Goal: Check status: Check status

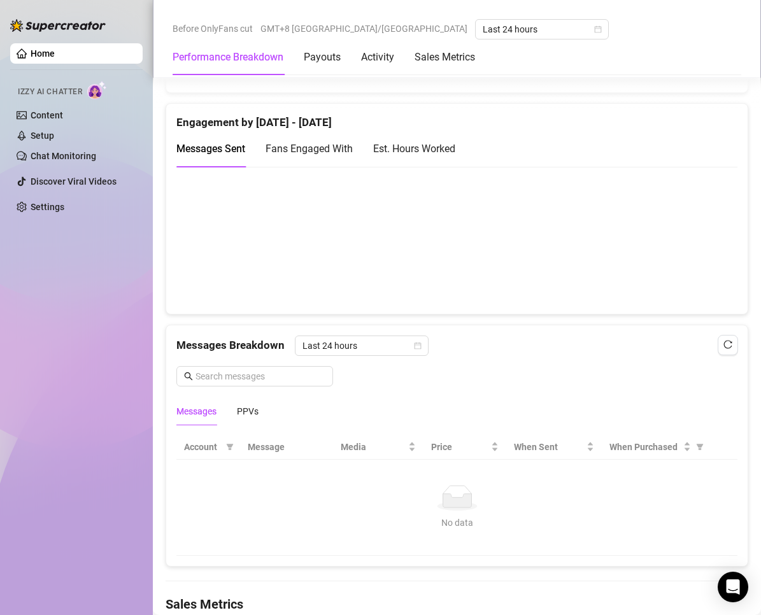
scroll to position [836, 0]
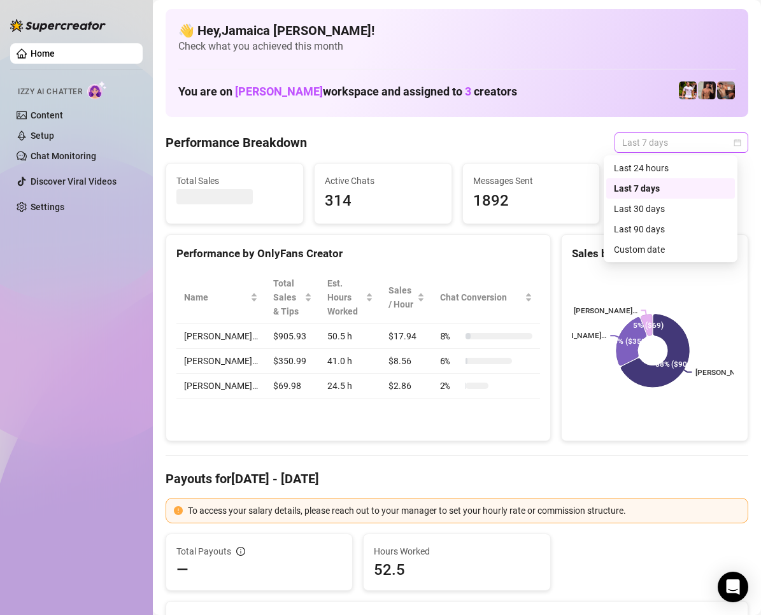
click at [640, 143] on span "Last 7 days" at bounding box center [681, 142] width 118 height 19
click at [658, 167] on div "Last 24 hours" at bounding box center [670, 168] width 113 height 14
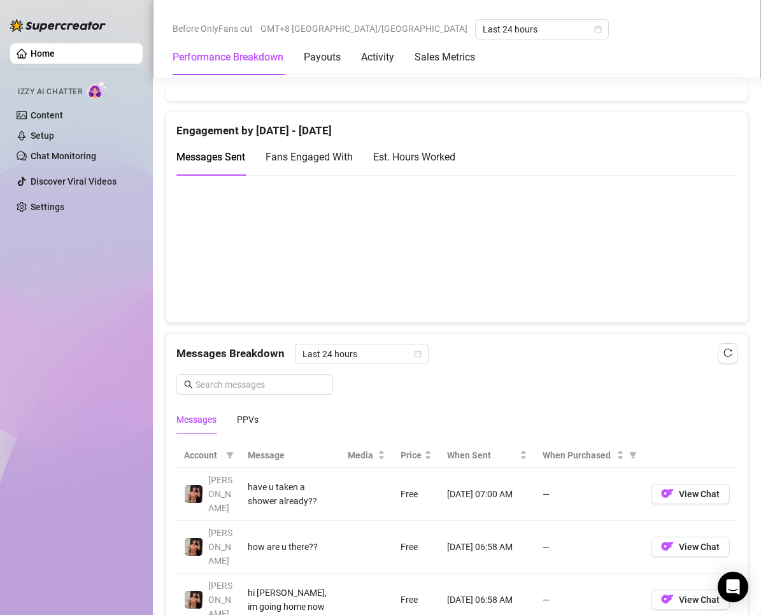
scroll to position [955, 0]
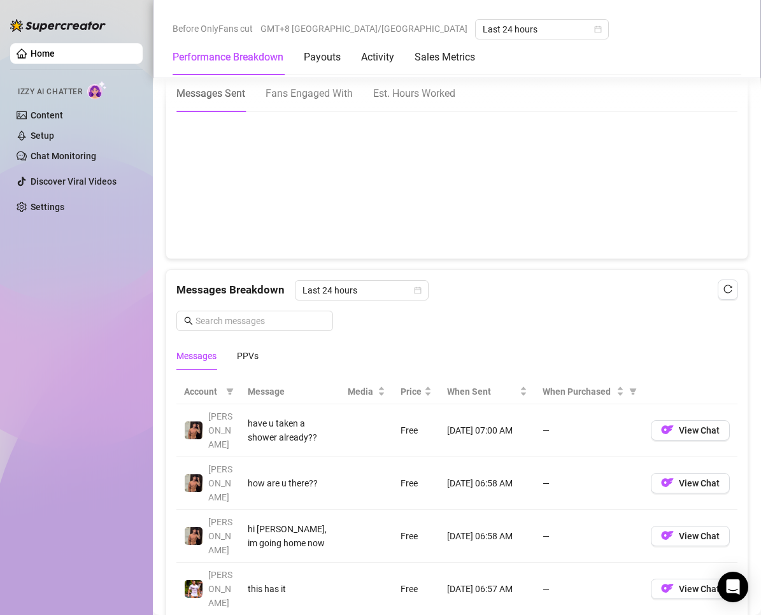
click at [260, 358] on div "Messages PPVs" at bounding box center [456, 355] width 561 height 29
click at [253, 354] on div "PPVs" at bounding box center [248, 356] width 22 height 14
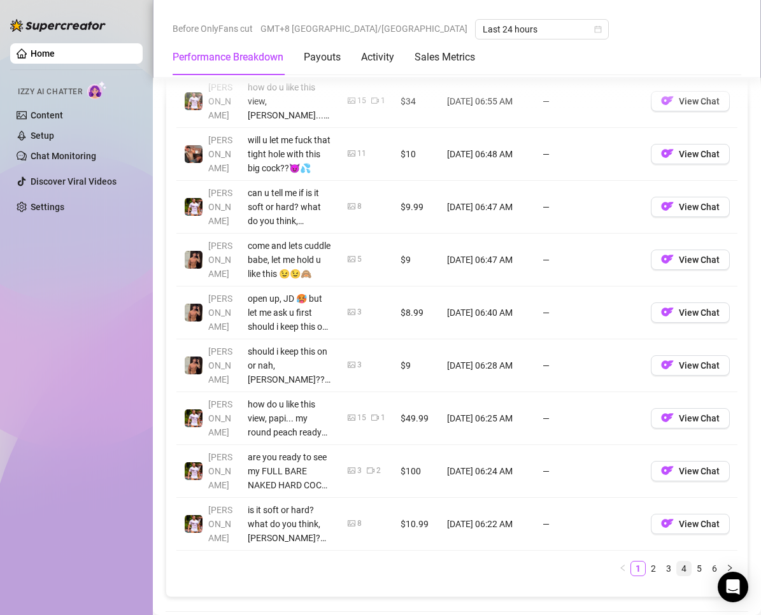
scroll to position [1464, 0]
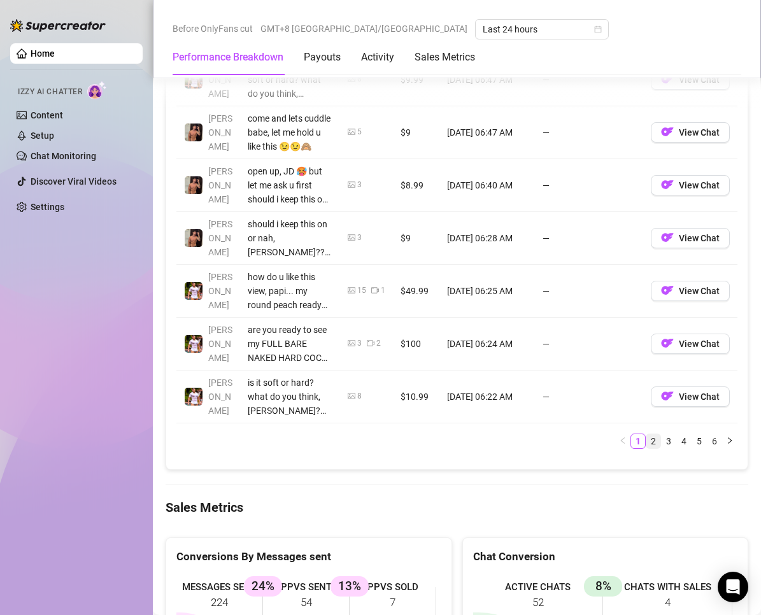
click at [647, 439] on link "2" at bounding box center [653, 441] width 14 height 14
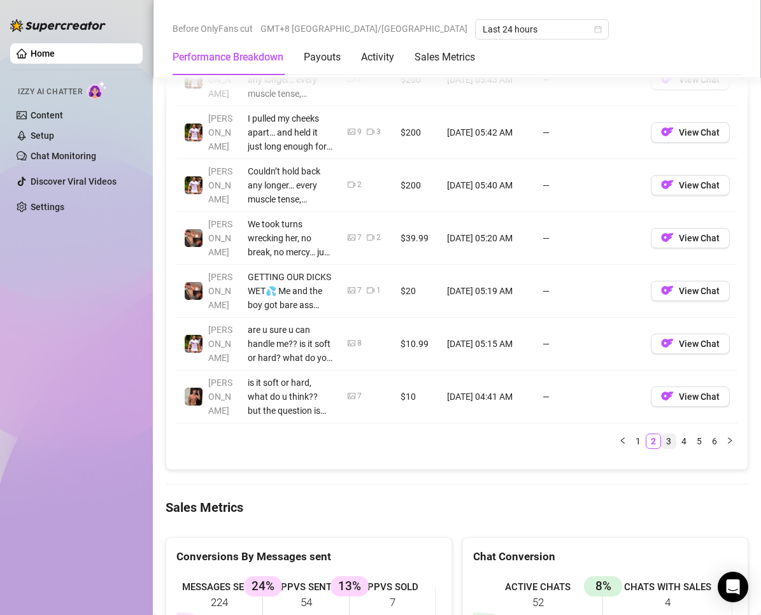
click at [661, 443] on link "3" at bounding box center [668, 441] width 14 height 14
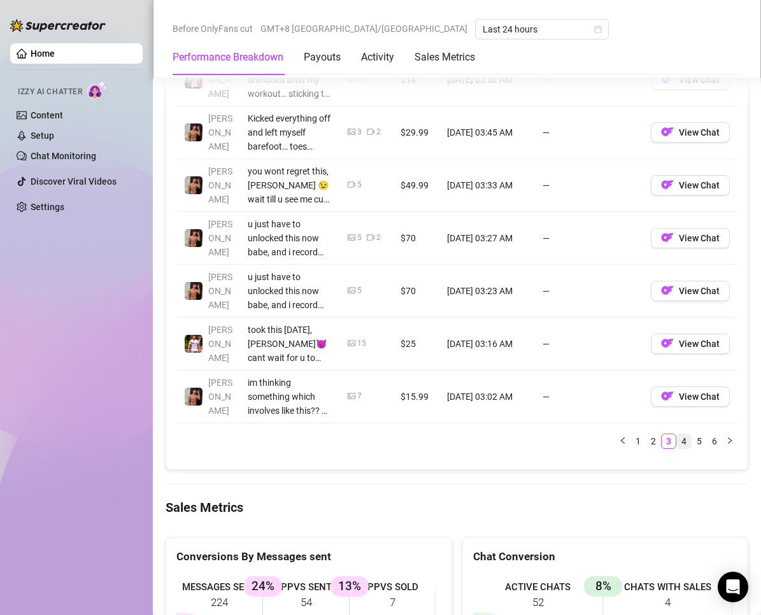
click at [677, 435] on link "4" at bounding box center [684, 441] width 14 height 14
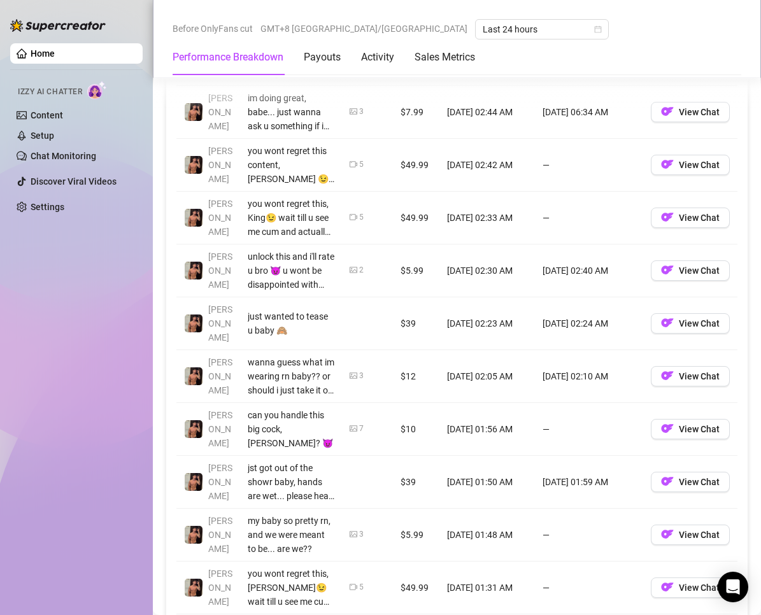
scroll to position [1209, 0]
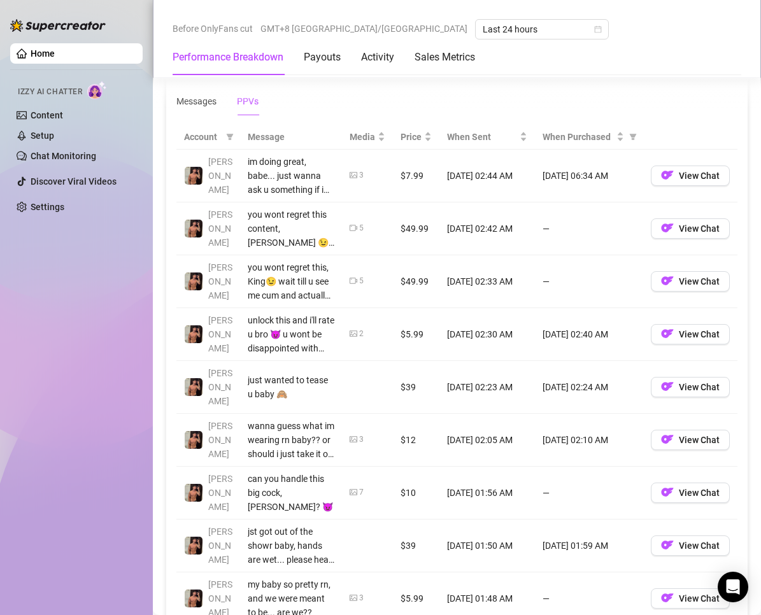
click at [578, 251] on td "—" at bounding box center [589, 228] width 108 height 53
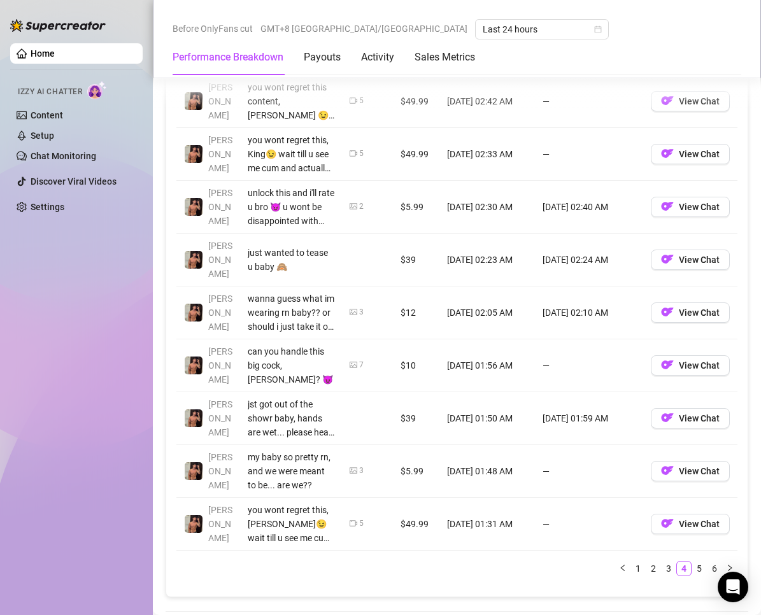
scroll to position [1400, 0]
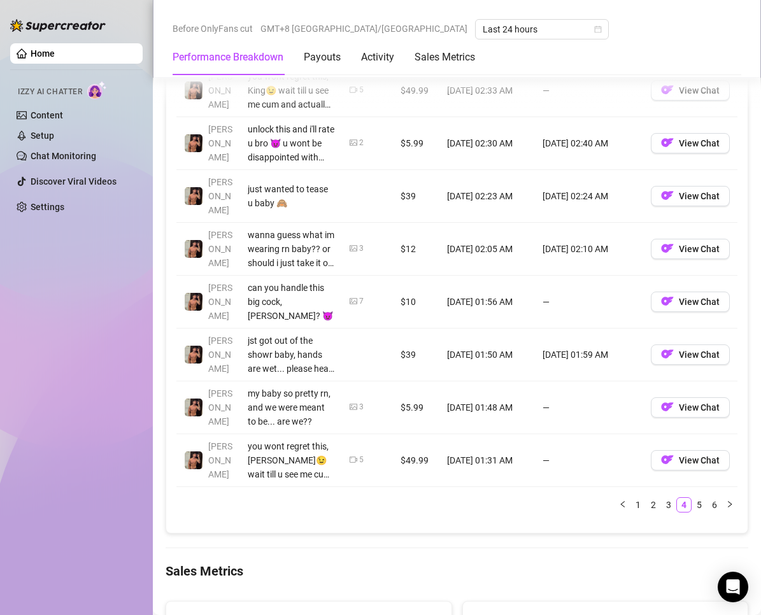
click at [692, 498] on link "5" at bounding box center [699, 505] width 14 height 14
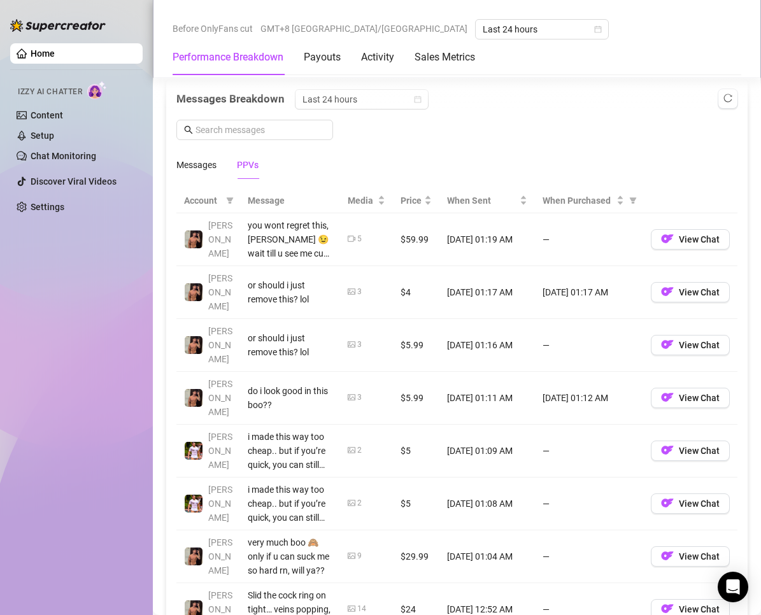
scroll to position [1464, 0]
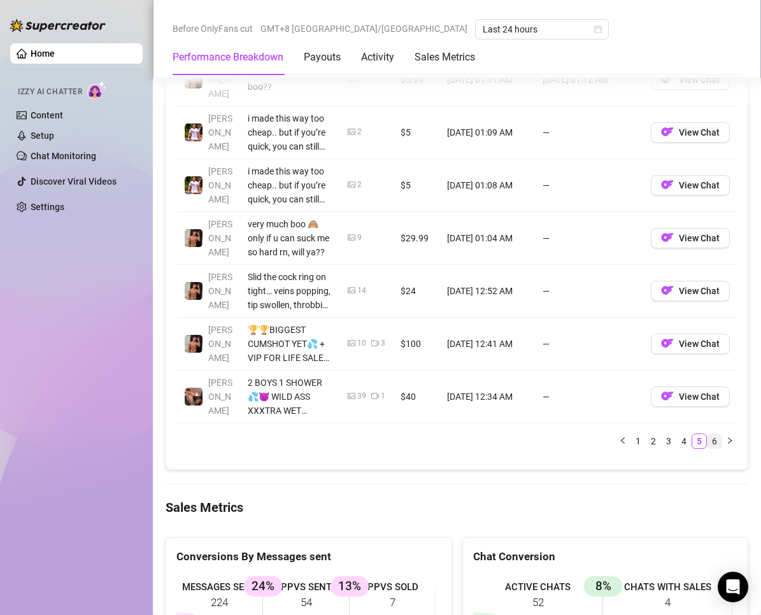
click at [707, 434] on link "6" at bounding box center [714, 441] width 14 height 14
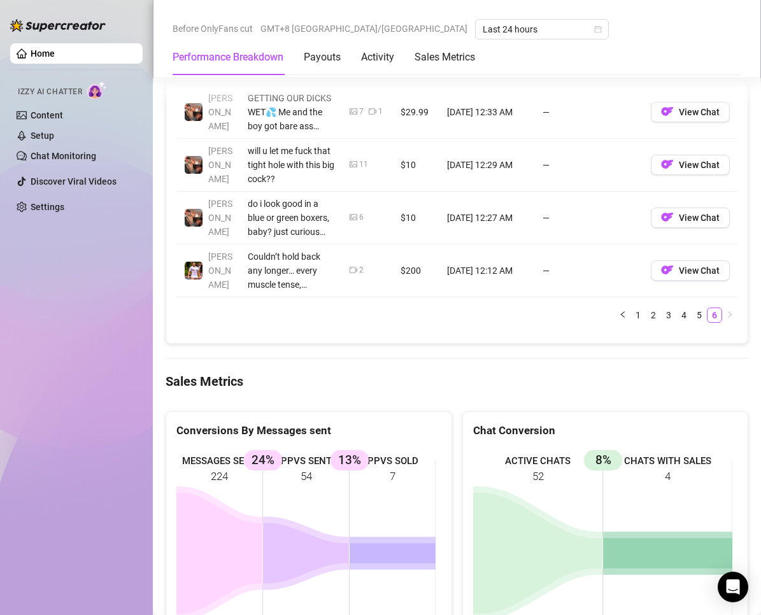
scroll to position [1146, 0]
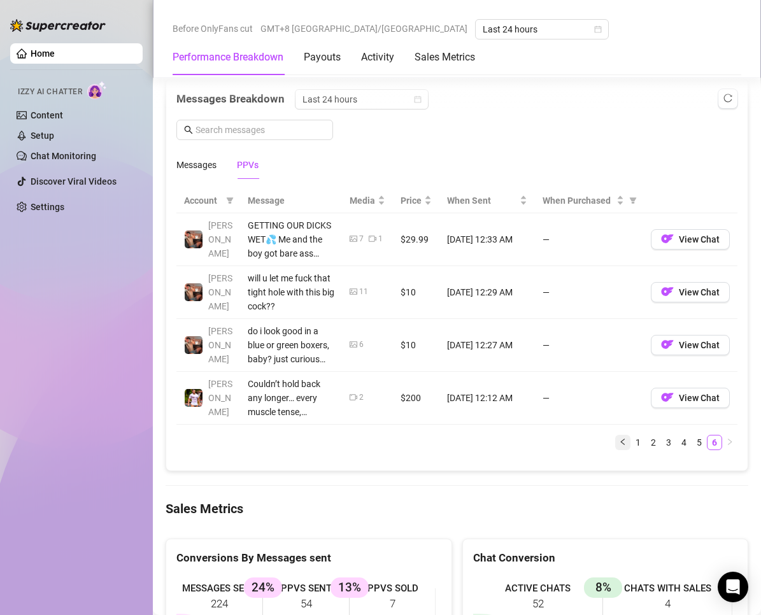
click at [618, 442] on button "button" at bounding box center [622, 442] width 15 height 15
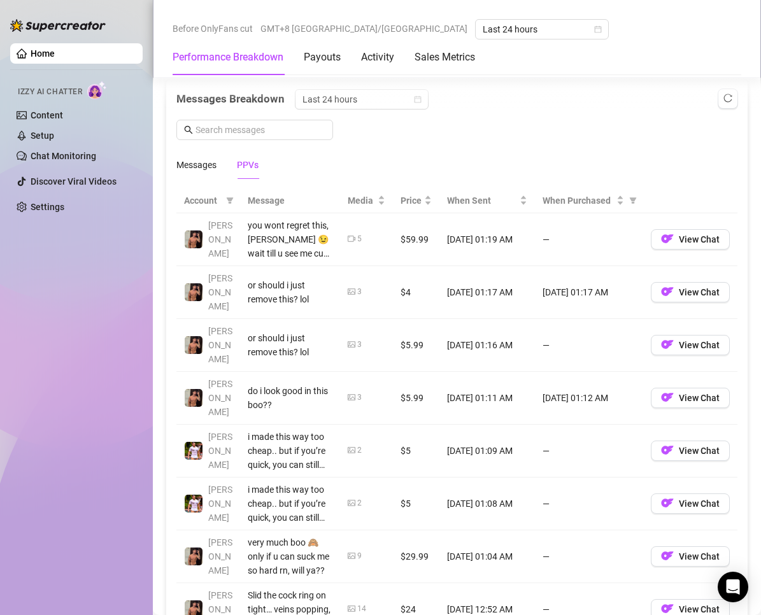
scroll to position [1464, 0]
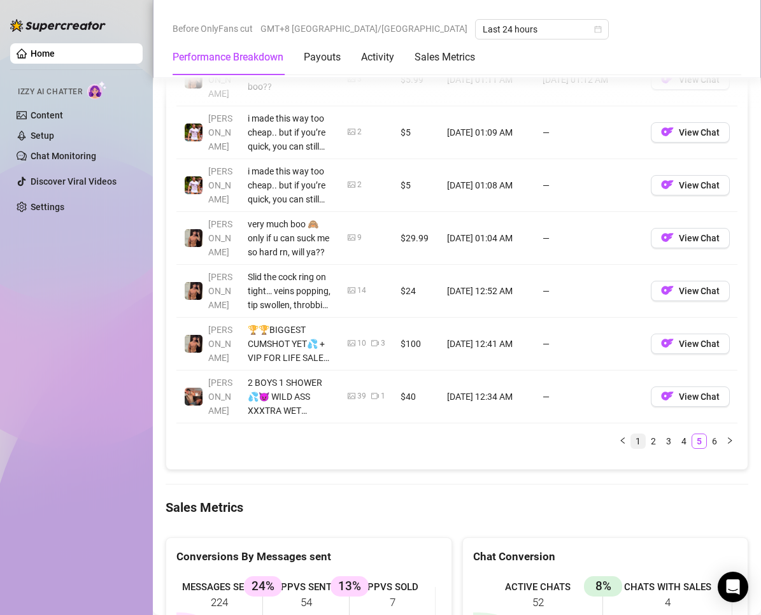
click at [631, 434] on link "1" at bounding box center [638, 441] width 14 height 14
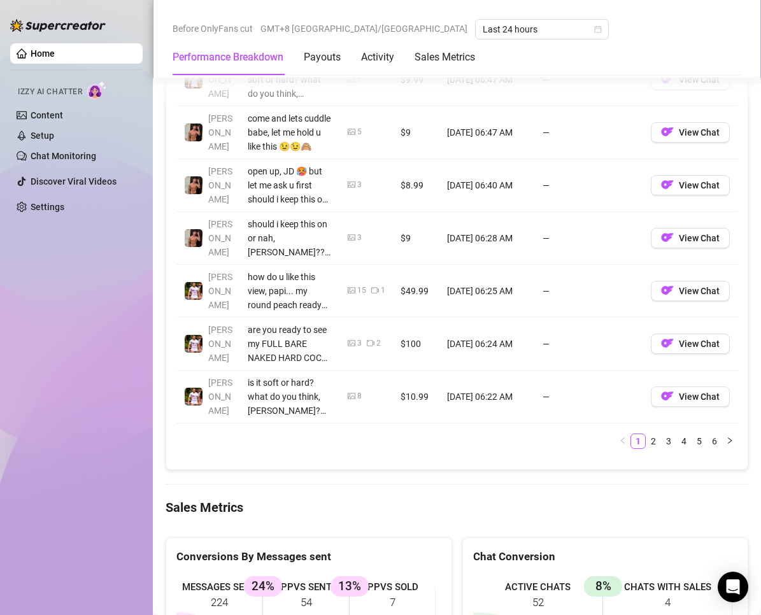
scroll to position [1655, 0]
